Goal: Find specific page/section: Find specific page/section

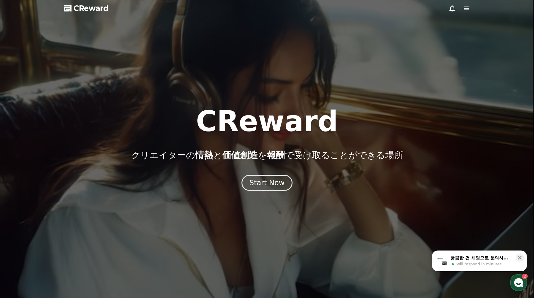
click at [464, 7] on icon at bounding box center [466, 9] width 5 height 4
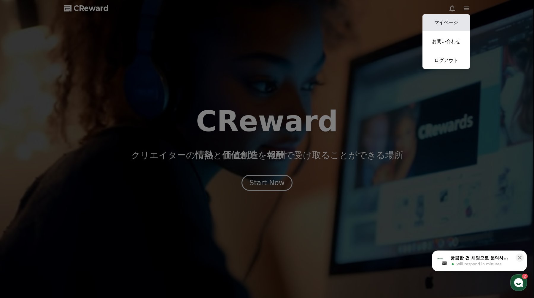
click at [454, 20] on link "マイページ" at bounding box center [446, 22] width 47 height 17
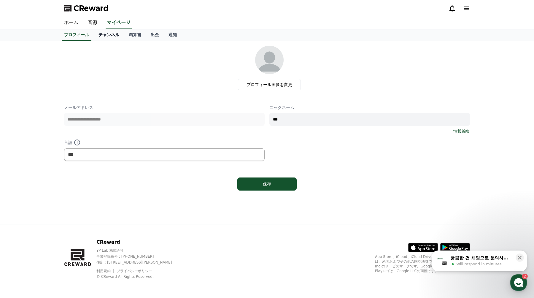
click at [109, 31] on link "チャンネル" at bounding box center [109, 34] width 30 height 11
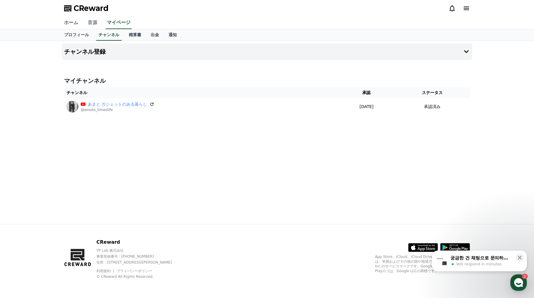
click at [92, 26] on link "音源" at bounding box center [92, 23] width 19 height 12
